Goal: Find specific page/section: Find specific page/section

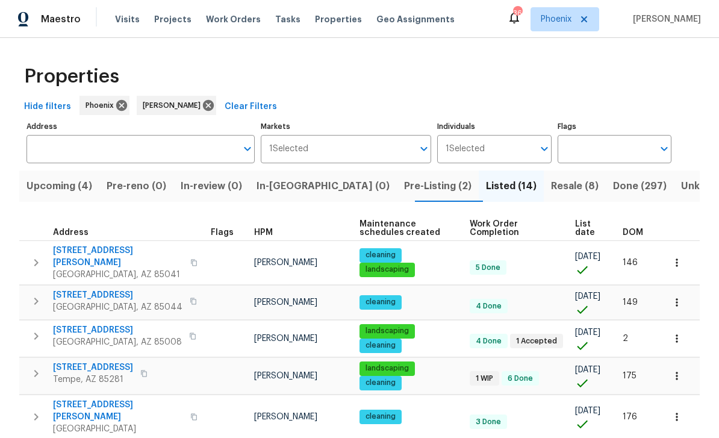
click at [397, 200] on button "Pre-Listing (2)" at bounding box center [438, 185] width 82 height 31
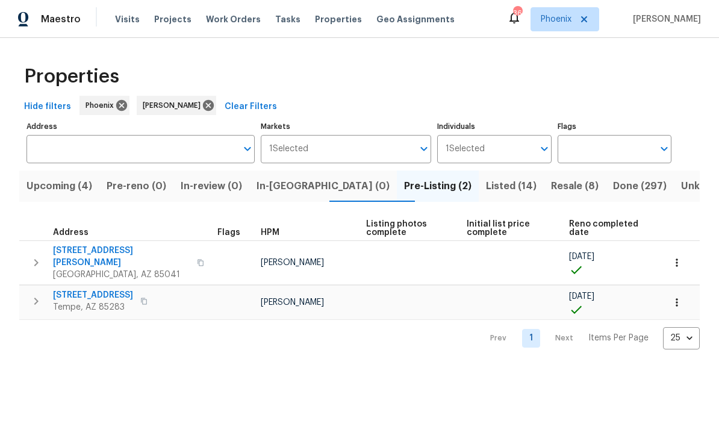
click at [93, 289] on span "[STREET_ADDRESS]" at bounding box center [93, 295] width 80 height 12
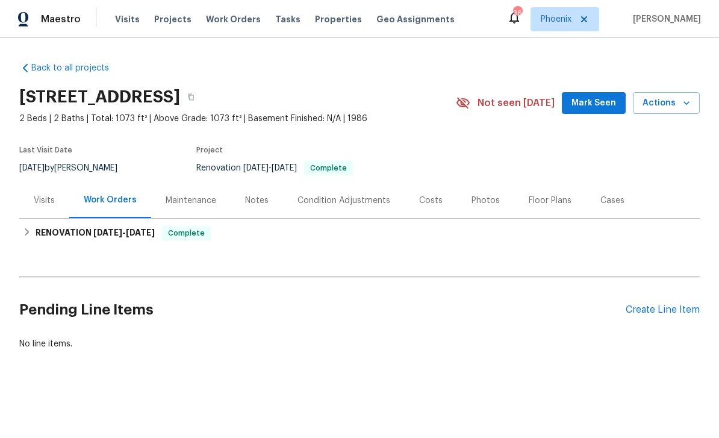
click at [594, 99] on span "Mark Seen" at bounding box center [594, 103] width 45 height 15
click at [472, 195] on div "Photos" at bounding box center [486, 201] width 28 height 12
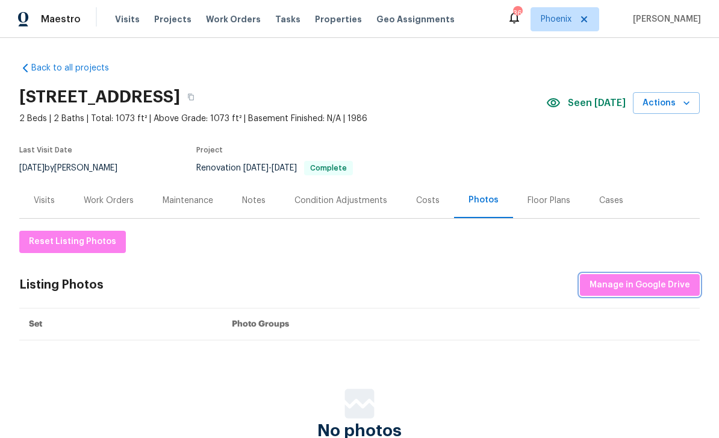
click at [647, 280] on span "Manage in Google Drive" at bounding box center [640, 285] width 101 height 15
